Goal: Task Accomplishment & Management: Complete application form

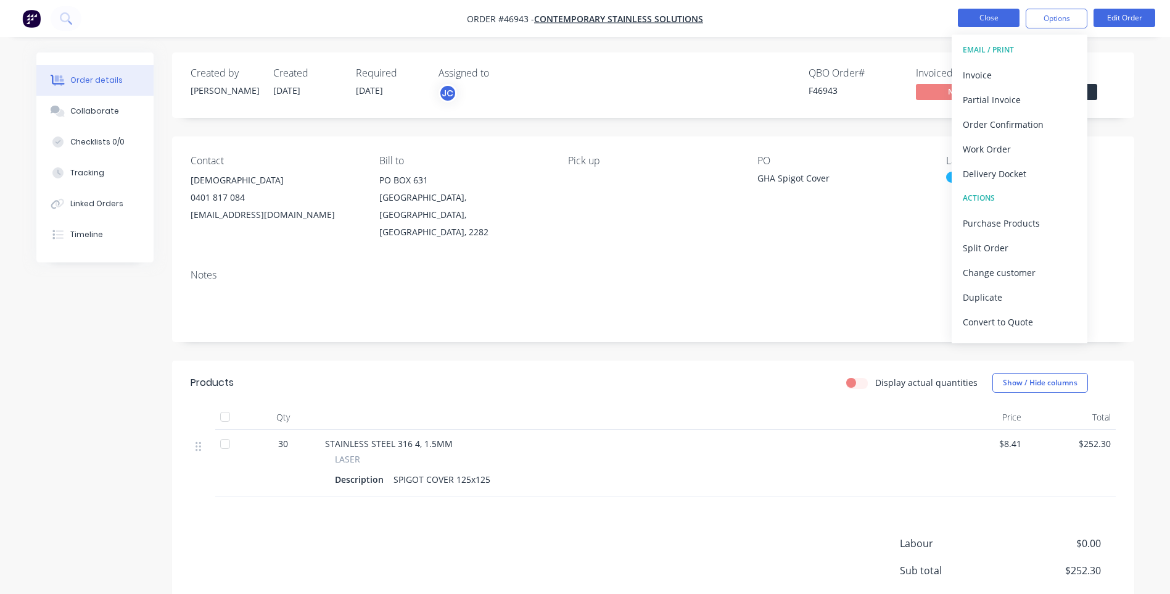
click at [995, 14] on button "Close" at bounding box center [989, 18] width 62 height 19
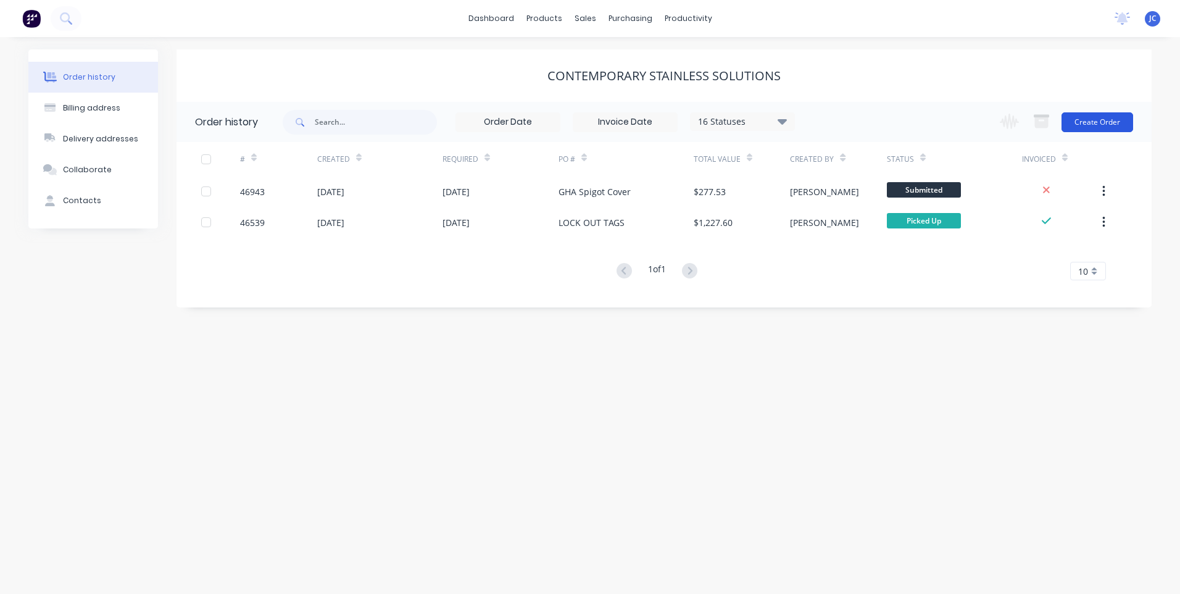
click at [1099, 118] on button "Create Order" at bounding box center [1097, 122] width 72 height 20
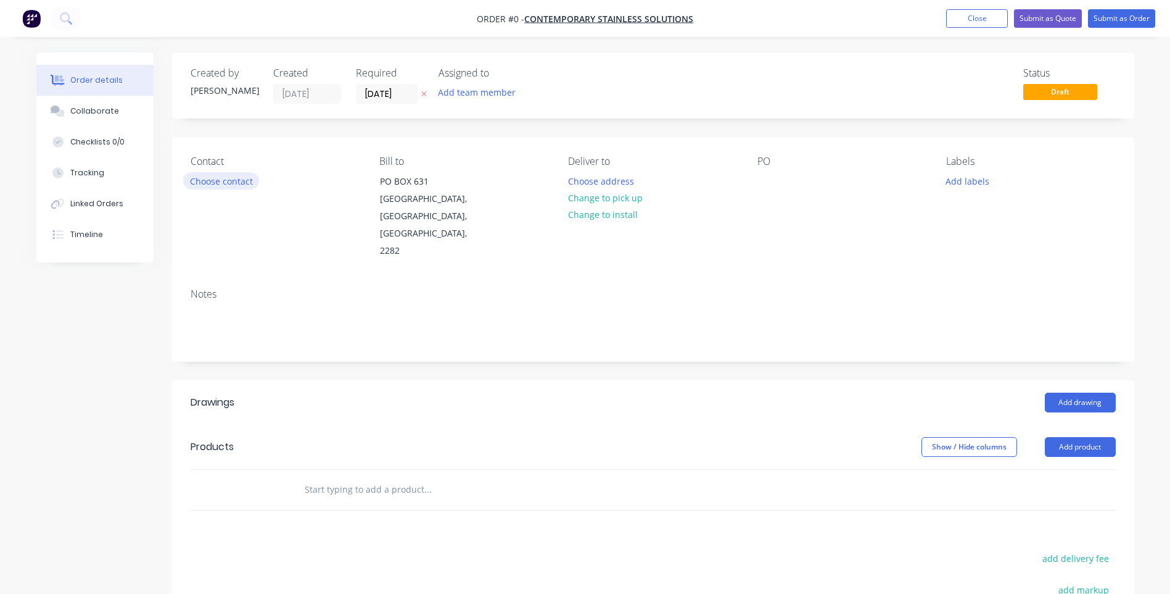
click at [234, 179] on button "Choose contact" at bounding box center [221, 180] width 76 height 17
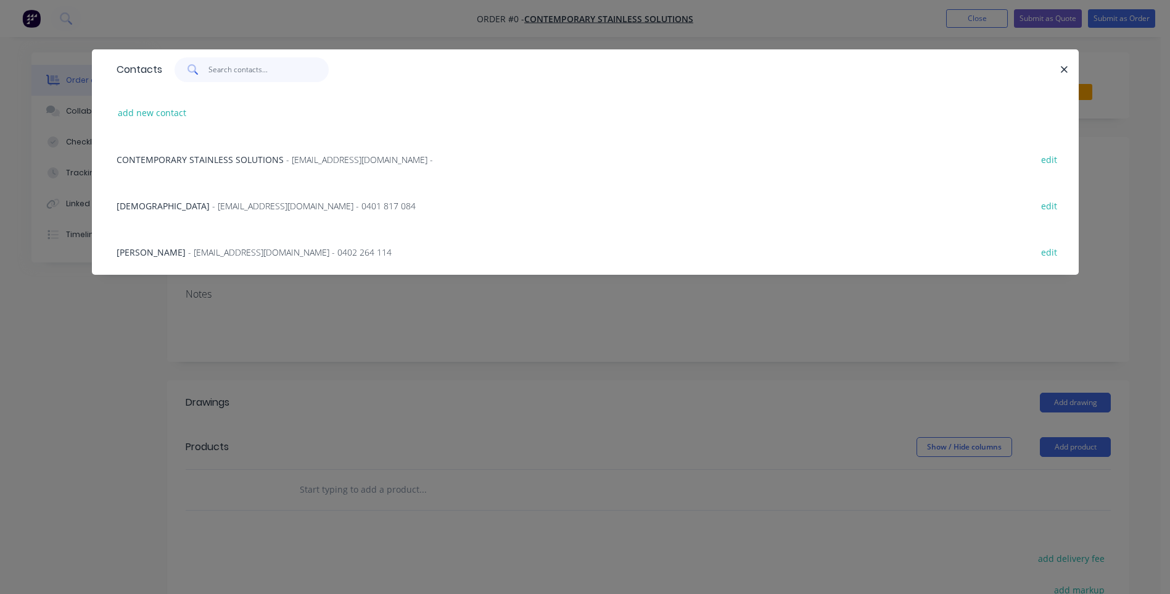
click at [237, 66] on input "text" at bounding box center [269, 69] width 120 height 25
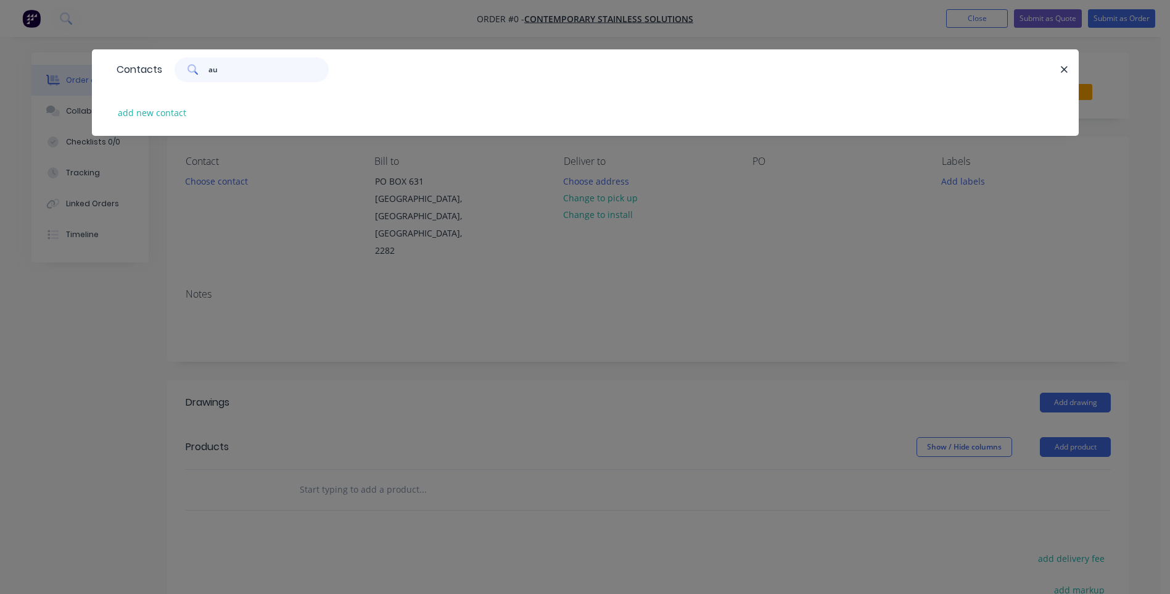
type input "a"
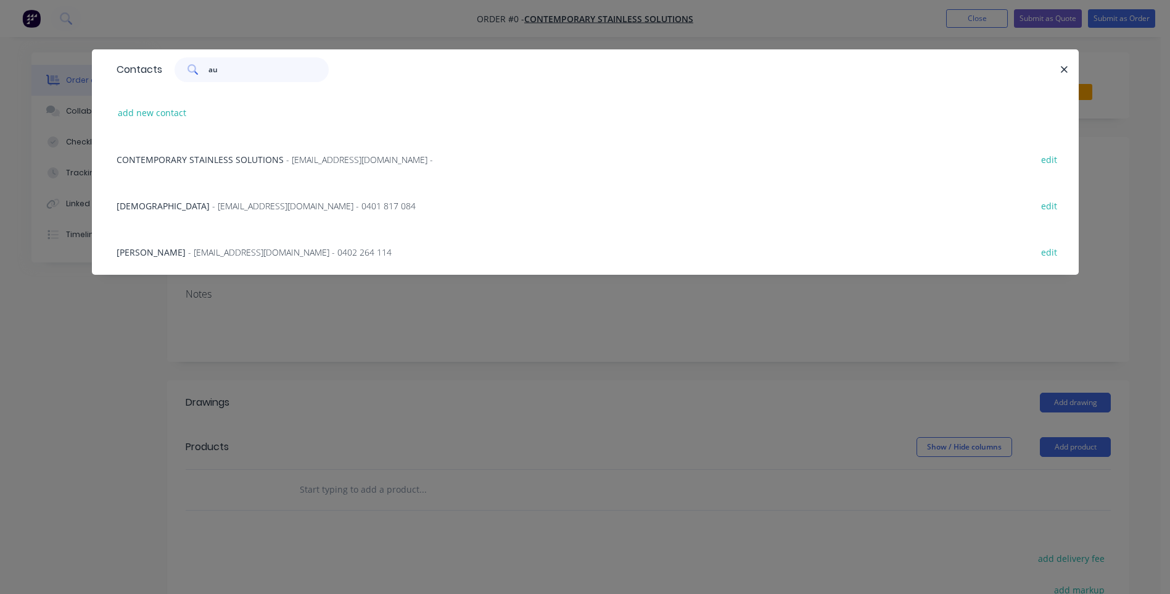
type input "a"
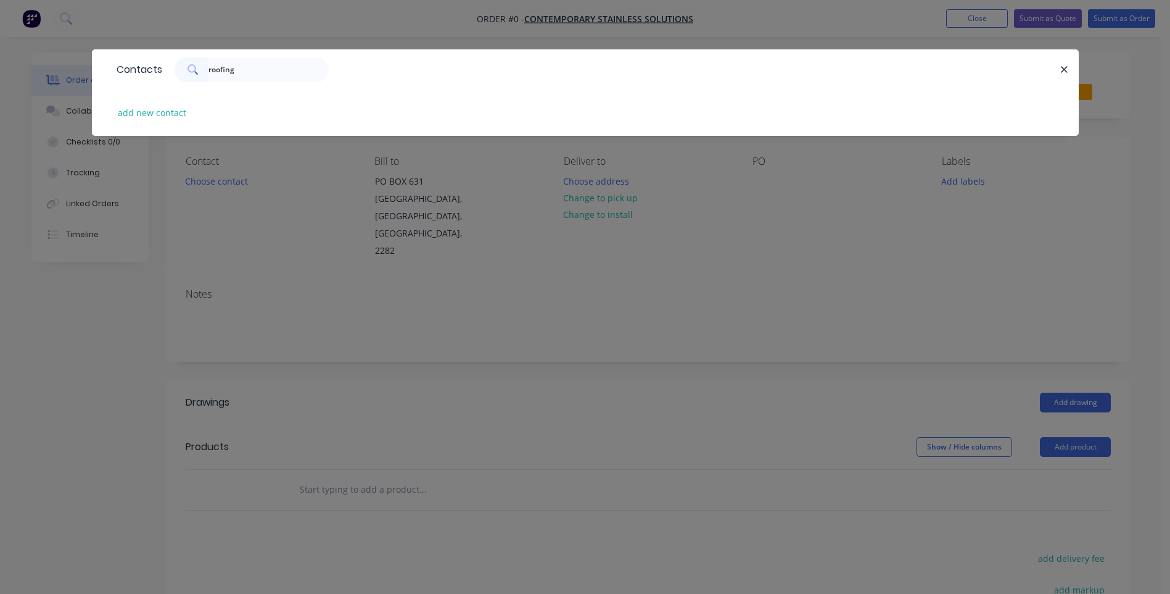
click at [190, 66] on icon at bounding box center [193, 69] width 11 height 11
drag, startPoint x: 283, startPoint y: 69, endPoint x: 184, endPoint y: 68, distance: 98.7
click at [184, 68] on div "roofing" at bounding box center [252, 69] width 154 height 25
type input "a"
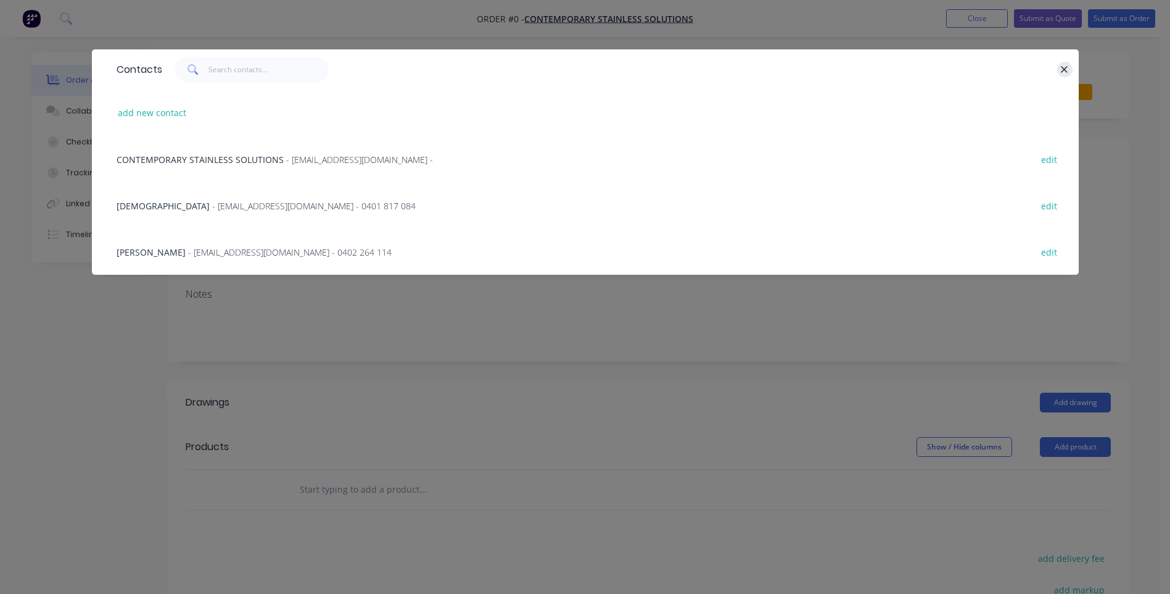
click at [1068, 70] on icon "button" at bounding box center [1065, 69] width 8 height 11
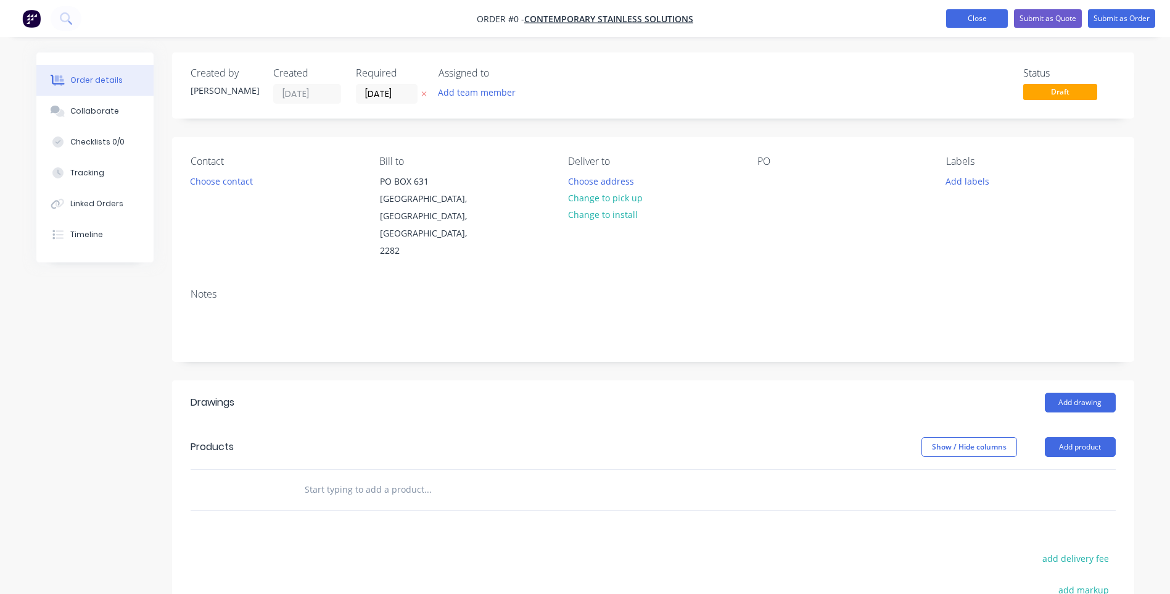
click at [974, 21] on button "Close" at bounding box center [977, 18] width 62 height 19
